Goal: Navigation & Orientation: Find specific page/section

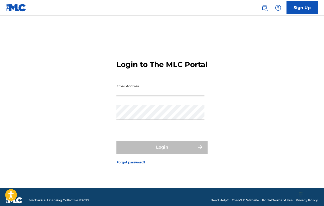
type input "[EMAIL_ADDRESS][DOMAIN_NAME]"
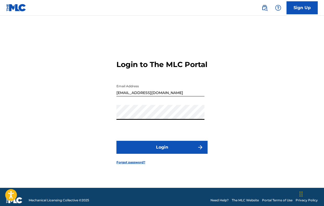
click at [167, 148] on button "Login" at bounding box center [161, 147] width 91 height 13
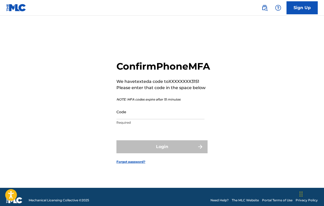
click at [150, 119] on input "Code" at bounding box center [160, 112] width 88 height 15
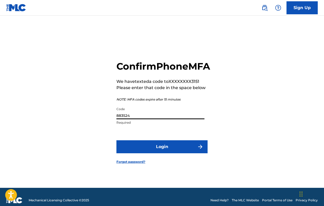
type input "883524"
click at [175, 151] on button "Login" at bounding box center [161, 147] width 91 height 13
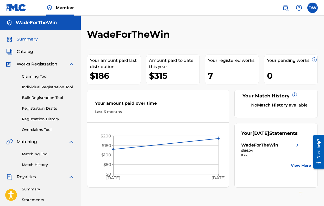
click at [23, 53] on span "Catalog" at bounding box center [25, 52] width 16 height 6
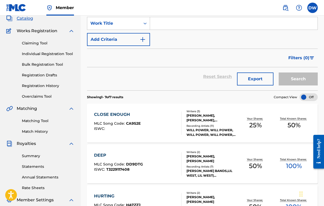
scroll to position [128, 0]
